Goal: Book appointment/travel/reservation

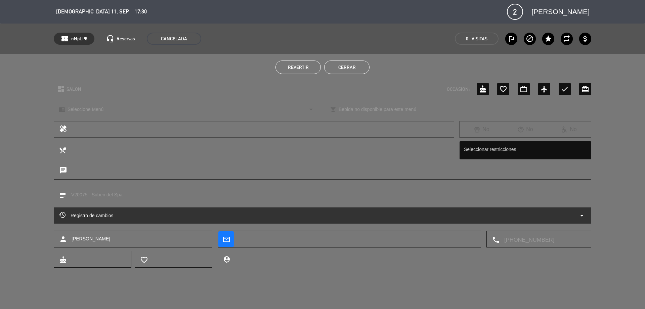
click at [339, 66] on button "Cerrar" at bounding box center [346, 66] width 45 height 13
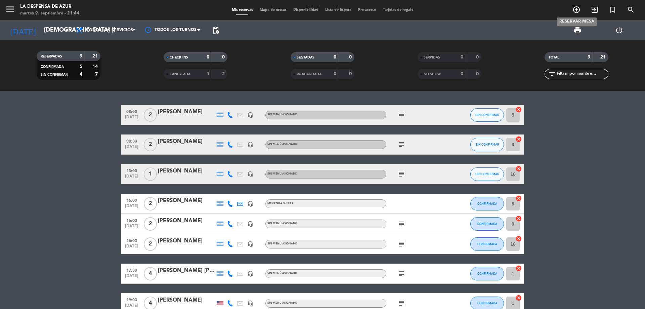
click at [576, 10] on icon "add_circle_outline" at bounding box center [576, 10] width 8 height 8
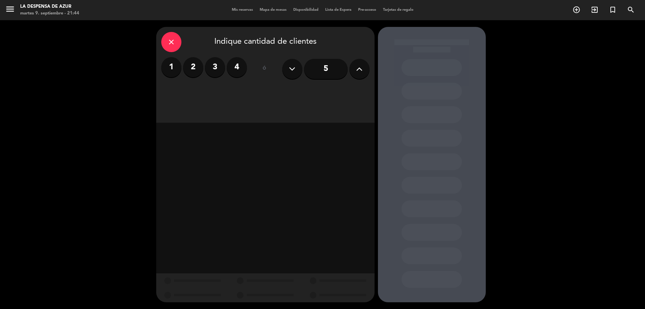
click at [192, 68] on label "2" at bounding box center [193, 67] width 20 height 20
click at [287, 92] on div "Brunch" at bounding box center [291, 91] width 51 height 13
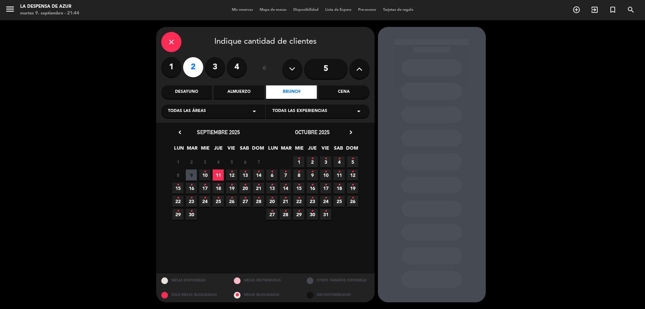
click at [230, 175] on span "12 •" at bounding box center [231, 174] width 11 height 11
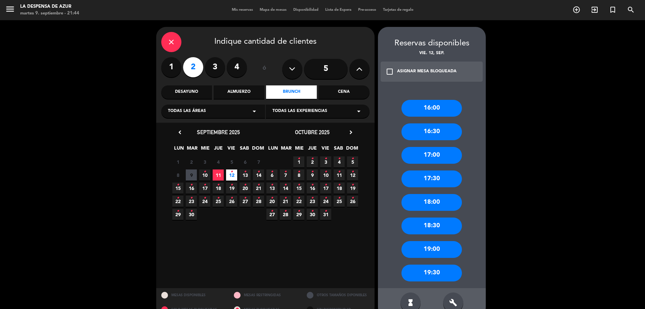
click at [441, 154] on div "17:00" at bounding box center [431, 155] width 60 height 17
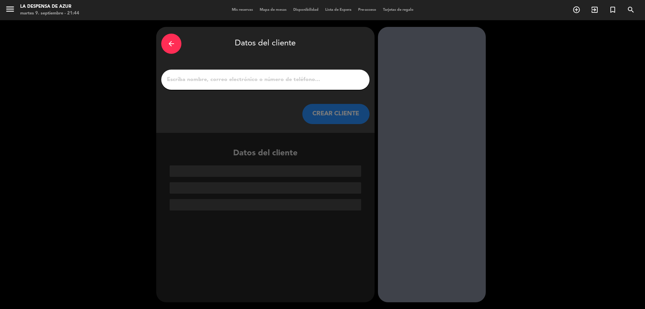
click at [212, 81] on input "1" at bounding box center [265, 79] width 198 height 9
paste input "[PERSON_NAME]"
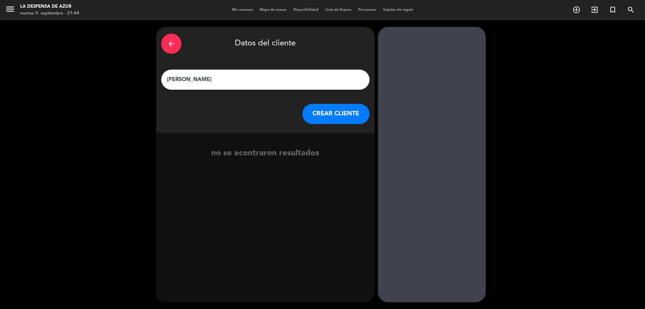
type input "[PERSON_NAME]"
click at [325, 114] on button "CREAR CLIENTE" at bounding box center [335, 114] width 67 height 20
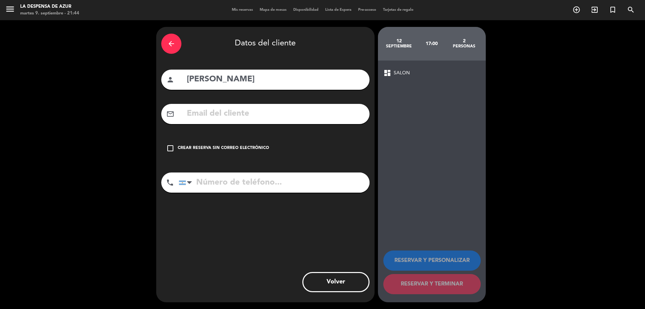
drag, startPoint x: 175, startPoint y: 144, endPoint x: 186, endPoint y: 156, distance: 16.6
click at [175, 144] on div "check_box_outline_blank Crear reserva sin correo electrónico" at bounding box center [265, 148] width 208 height 20
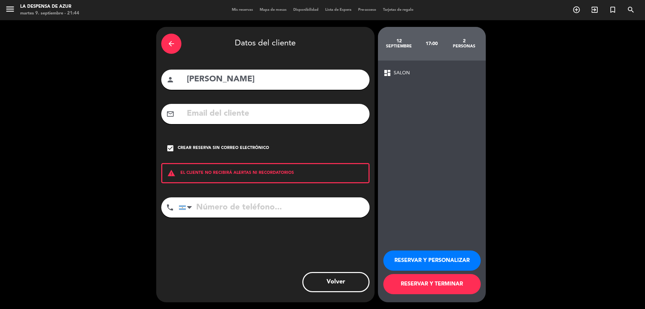
click at [219, 204] on input "tel" at bounding box center [274, 207] width 191 height 20
paste input "3516061484"
type input "3516061484"
click at [424, 262] on button "RESERVAR Y PERSONALIZAR" at bounding box center [431, 260] width 97 height 20
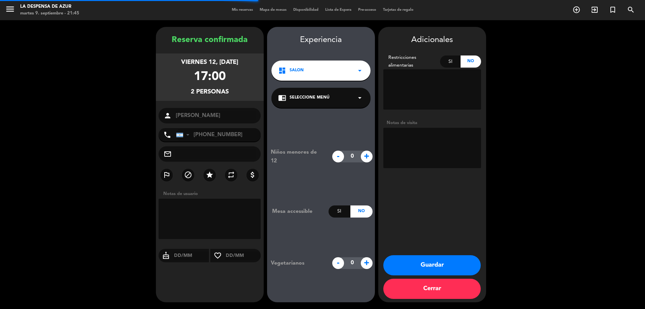
click at [419, 157] on textarea at bounding box center [432, 148] width 98 height 40
paste textarea "TATH6LZ5A9S"
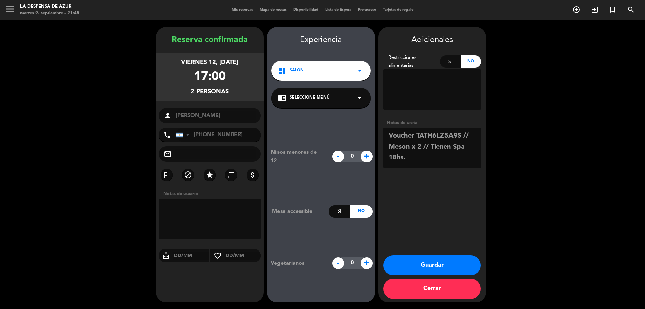
type textarea "Voucher TATH6LZ5A9S // Meson x 2 // Tienen Spa 18hs."
click at [432, 263] on button "Guardar" at bounding box center [431, 265] width 97 height 20
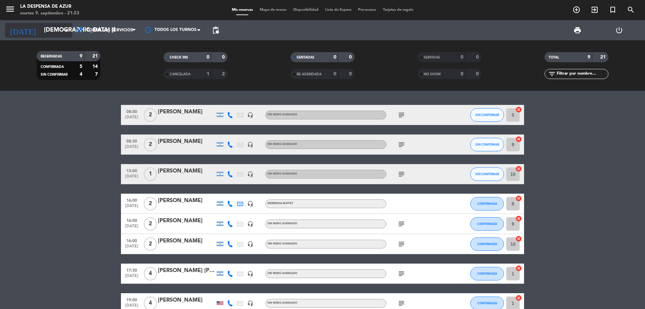
click at [60, 31] on input "[DEMOGRAPHIC_DATA] [DATE]" at bounding box center [80, 30] width 78 height 13
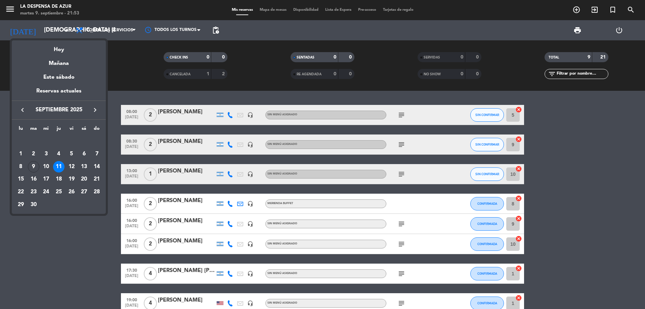
click at [66, 267] on div at bounding box center [322, 154] width 645 height 309
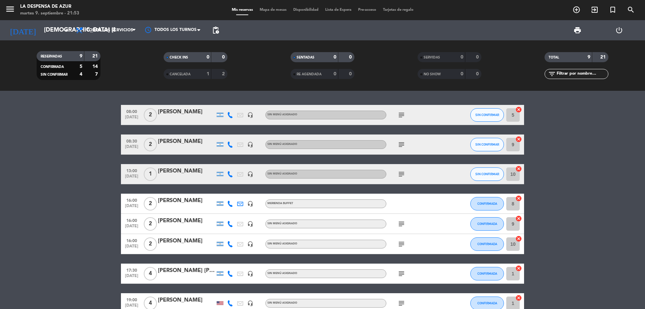
click at [401, 115] on icon "subject" at bounding box center [401, 115] width 8 height 8
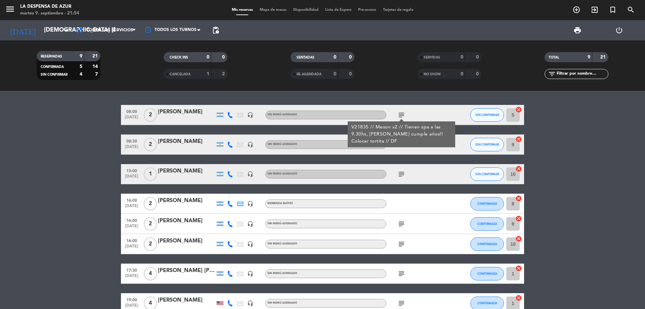
click at [401, 115] on icon "subject" at bounding box center [401, 115] width 8 height 8
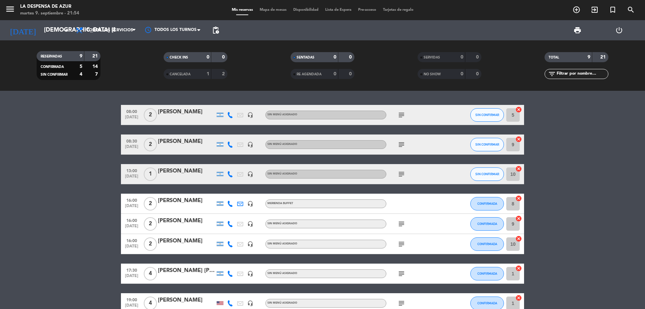
click at [404, 143] on icon "subject" at bounding box center [401, 144] width 8 height 8
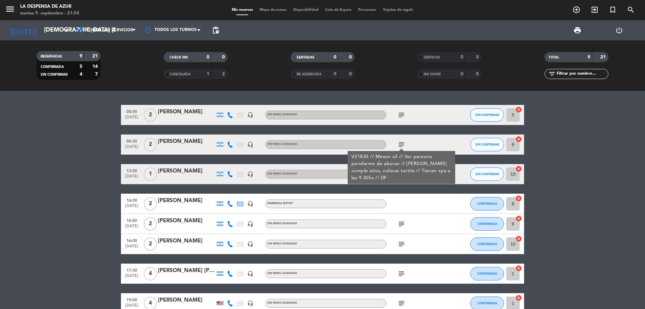
click at [404, 143] on icon "subject" at bounding box center [401, 144] width 8 height 8
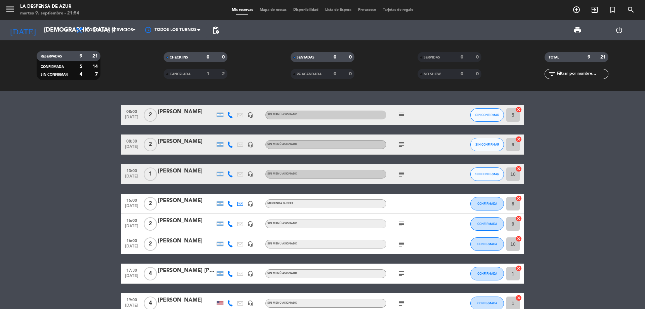
click at [400, 140] on icon "subject" at bounding box center [401, 144] width 8 height 8
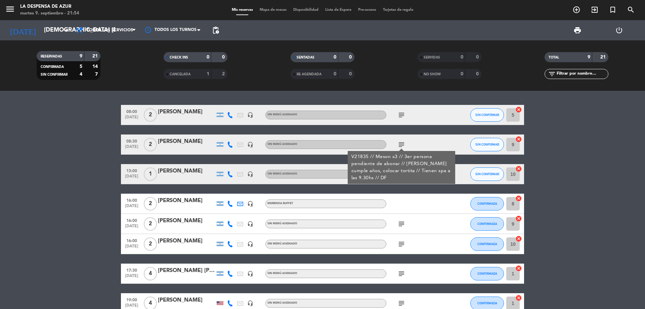
click at [401, 142] on icon "subject" at bounding box center [401, 144] width 8 height 8
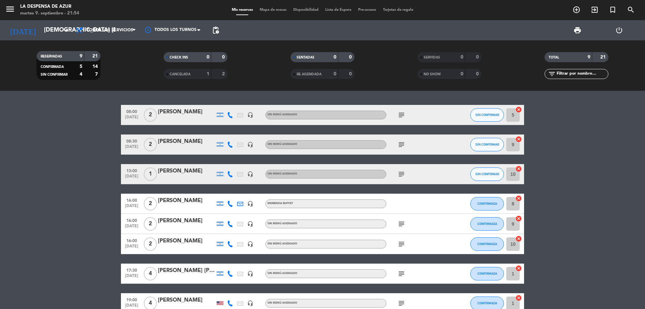
click at [399, 120] on div "subject" at bounding box center [416, 115] width 60 height 20
click at [400, 117] on icon "subject" at bounding box center [401, 115] width 8 height 8
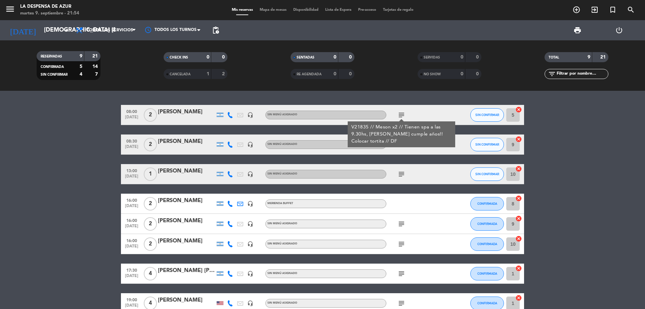
click at [400, 116] on icon "subject" at bounding box center [401, 115] width 8 height 8
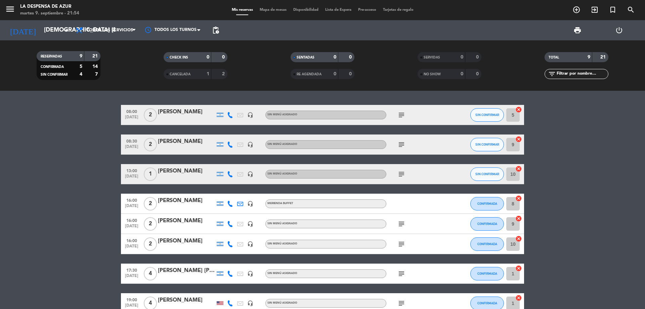
click at [403, 144] on icon "subject" at bounding box center [401, 144] width 8 height 8
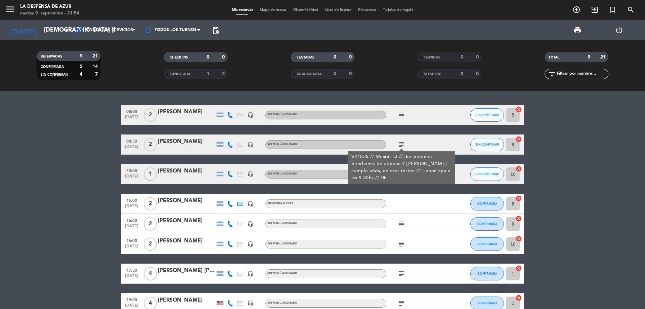
click at [403, 144] on icon "subject" at bounding box center [401, 144] width 8 height 8
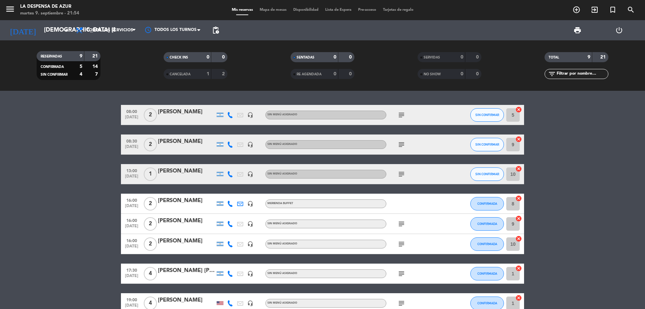
click at [174, 112] on div "[PERSON_NAME]" at bounding box center [186, 111] width 57 height 9
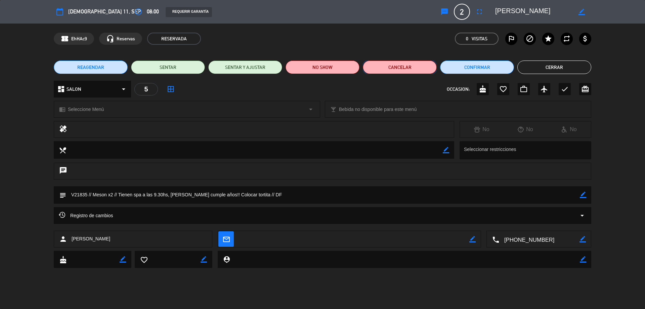
click at [424, 70] on button "Cancelar" at bounding box center [400, 66] width 74 height 13
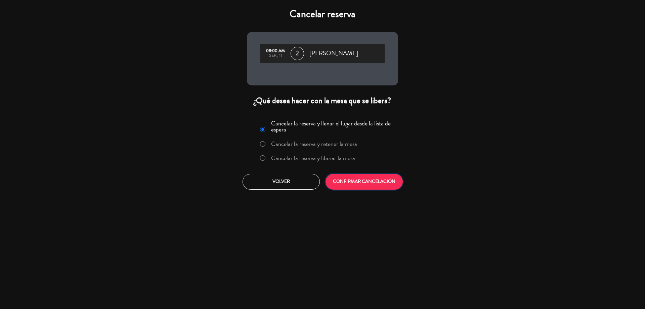
click at [341, 183] on button "CONFIRMAR CANCELACIÓN" at bounding box center [363, 182] width 77 height 16
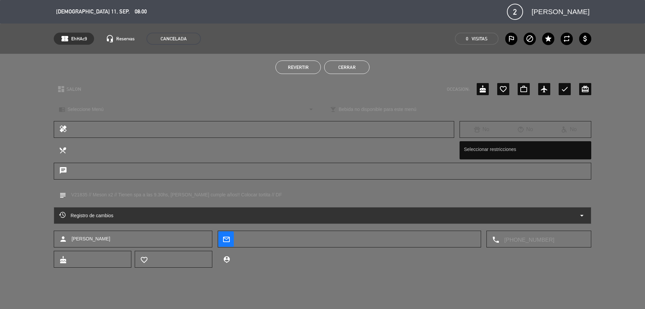
click at [346, 72] on button "Cerrar" at bounding box center [346, 66] width 45 height 13
